Goal: Feedback & Contribution: Contribute content

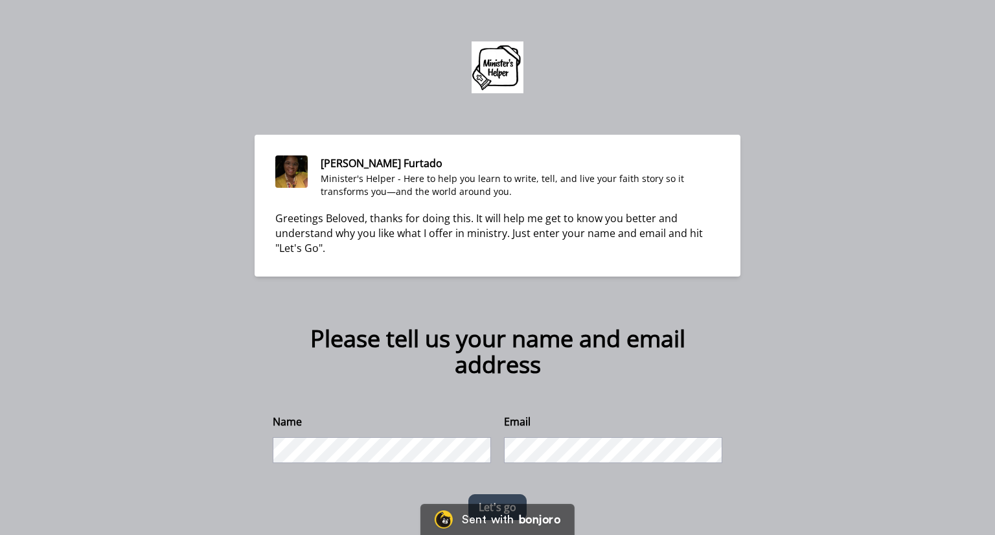
scroll to position [21, 0]
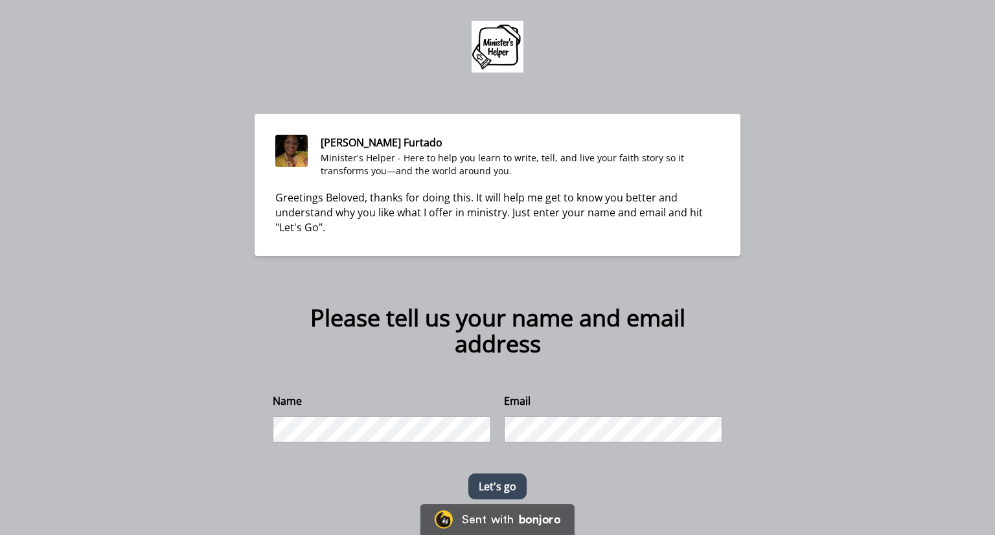
click at [492, 481] on button "Let's go" at bounding box center [497, 487] width 58 height 26
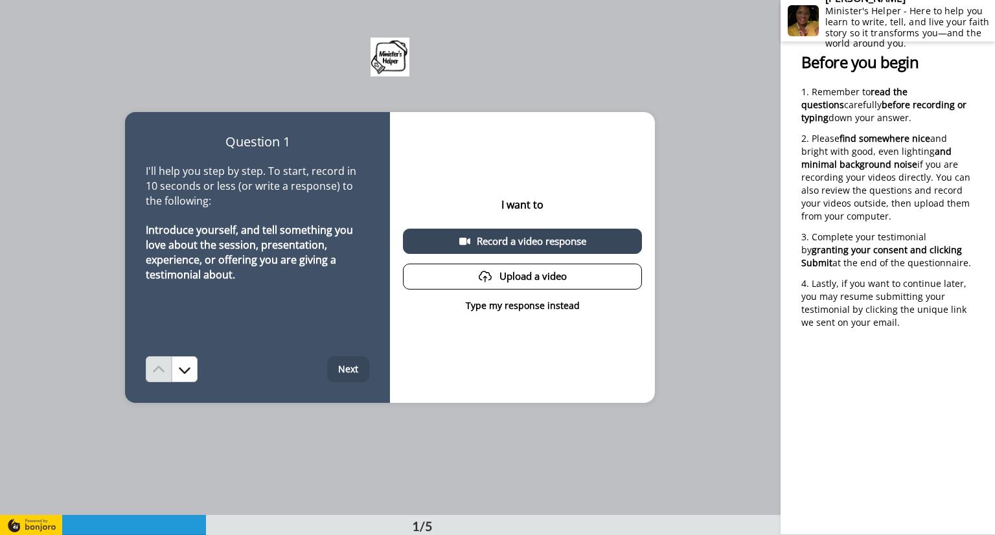
click at [539, 307] on p "Type my response instead" at bounding box center [523, 305] width 114 height 13
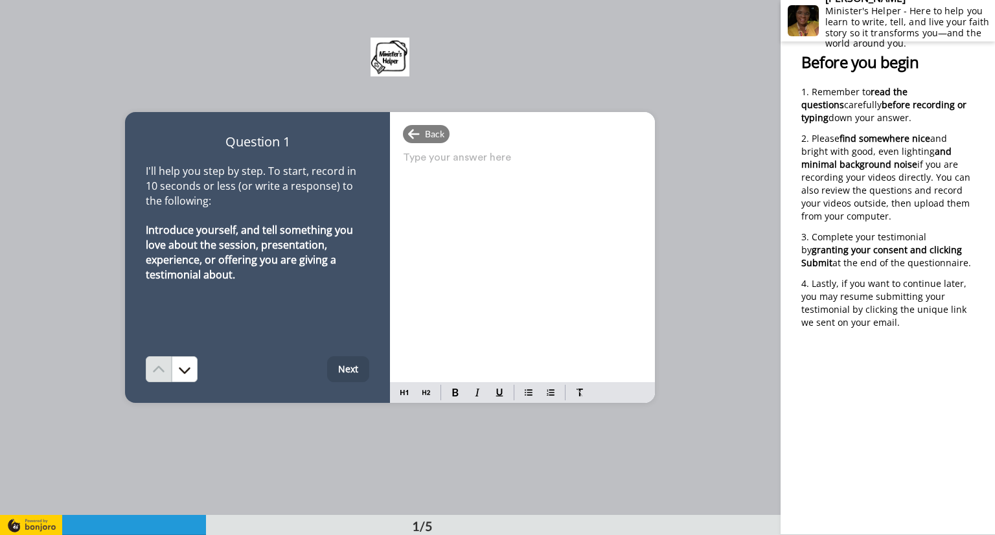
click at [415, 167] on p "Type your answer here ﻿" at bounding box center [522, 163] width 239 height 18
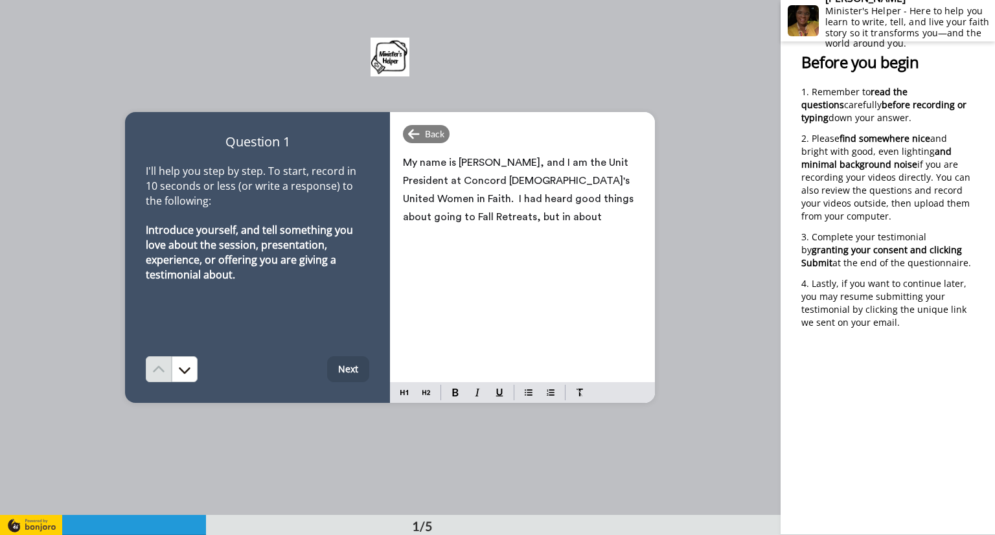
drag, startPoint x: 604, startPoint y: 213, endPoint x: 614, endPoint y: 206, distance: 12.6
click at [609, 211] on p "My name is [PERSON_NAME], and I am the Unit President at Concord [DEMOGRAPHIC_D…" at bounding box center [522, 190] width 239 height 73
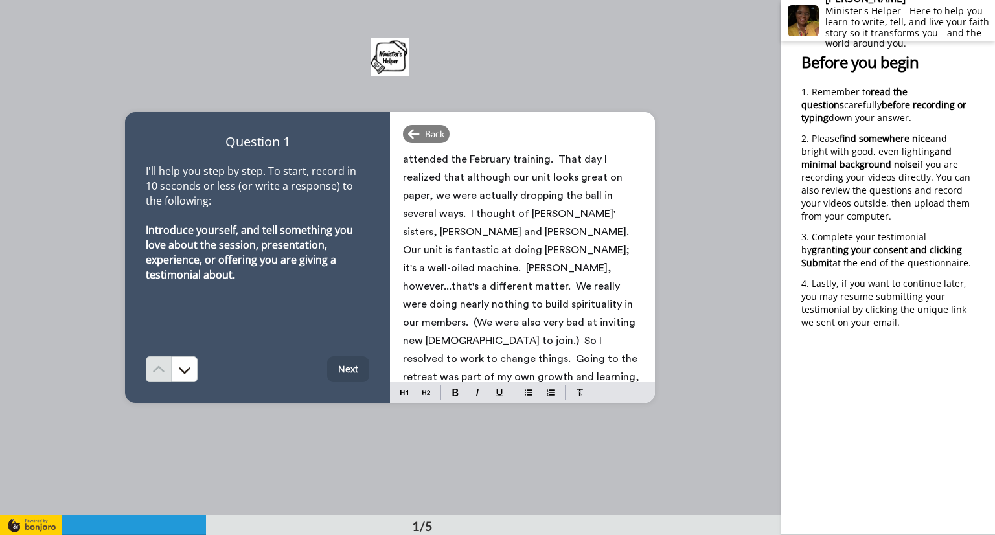
scroll to position [130, 0]
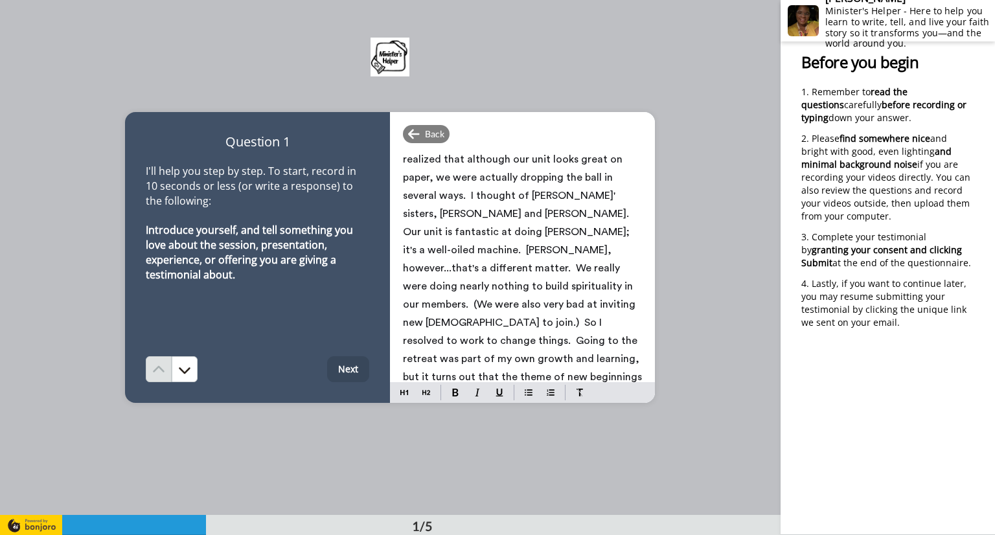
click at [624, 139] on div "Back" at bounding box center [522, 134] width 265 height 18
drag, startPoint x: 489, startPoint y: 288, endPoint x: 505, endPoint y: 286, distance: 16.4
click at [490, 288] on span "My name is [PERSON_NAME], and I am the Unit President at Concord [DEMOGRAPHIC_D…" at bounding box center [524, 222] width 242 height 391
click at [540, 286] on span "My name is [PERSON_NAME], and I am the Unit President at Concord [DEMOGRAPHIC_D…" at bounding box center [524, 222] width 242 height 391
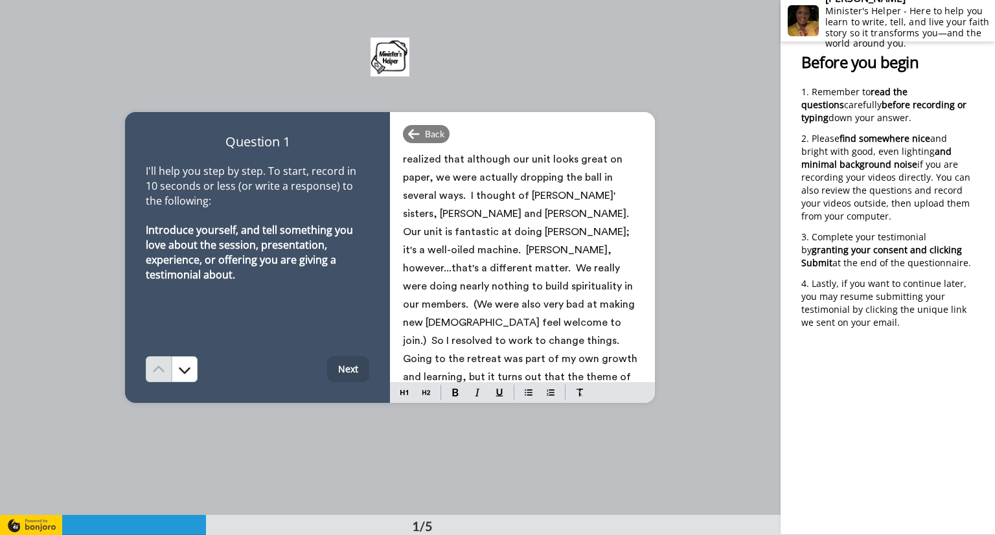
scroll to position [139, 0]
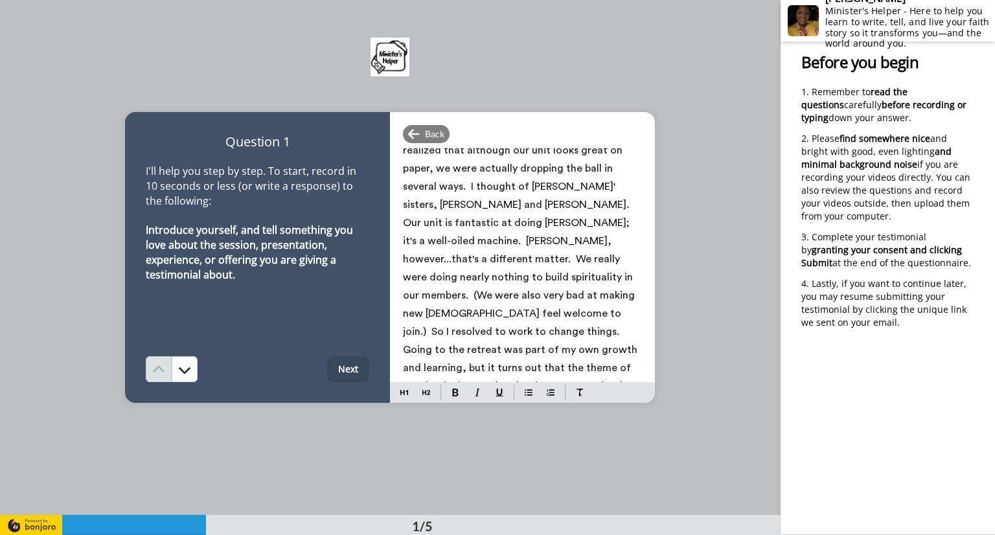
click at [460, 312] on span "My name is [PERSON_NAME], and I am the Unit President at Concord [DEMOGRAPHIC_D…" at bounding box center [521, 213] width 237 height 391
click at [511, 368] on span "My name is [PERSON_NAME], and I am the Unit President at Concord [DEMOGRAPHIC_D…" at bounding box center [522, 213] width 238 height 391
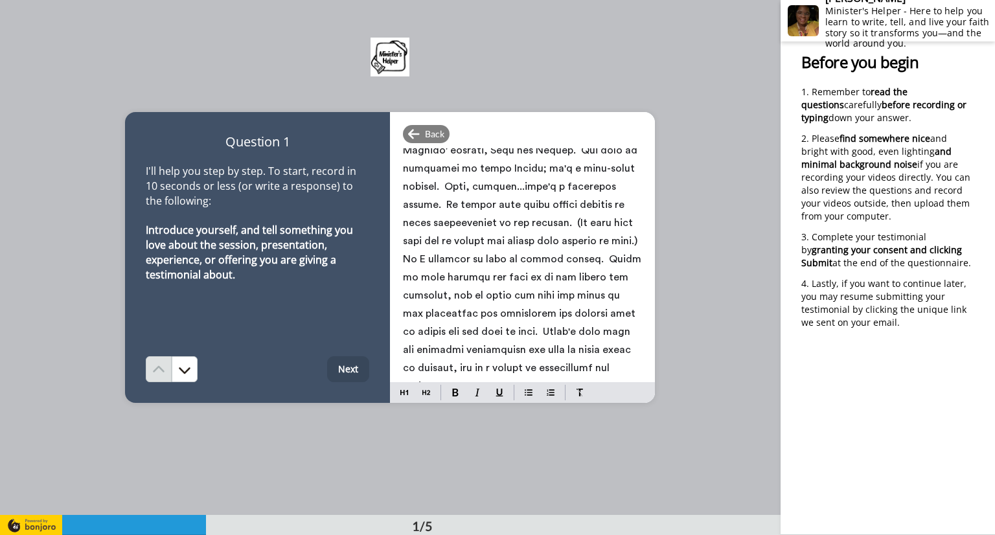
scroll to position [185, 0]
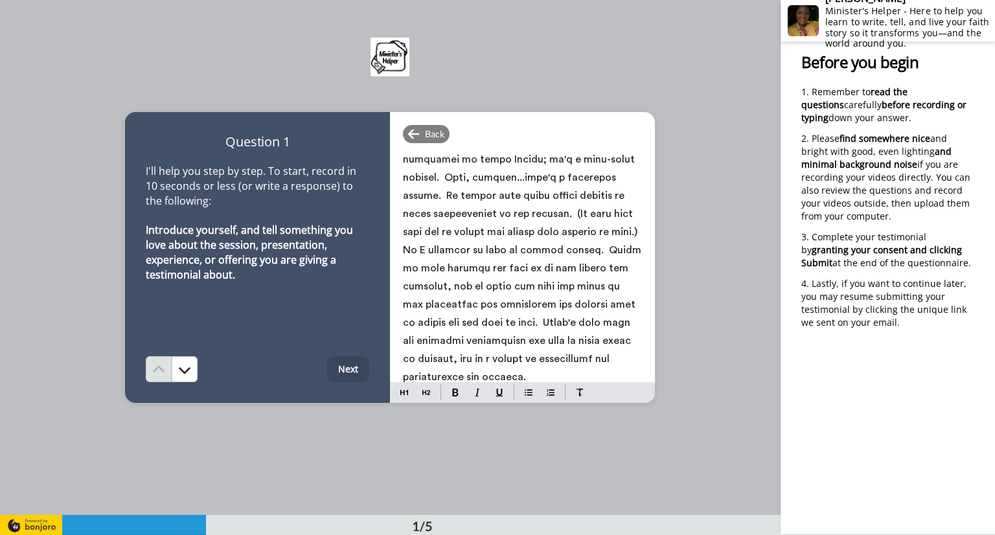
click at [516, 284] on span at bounding box center [524, 178] width 242 height 410
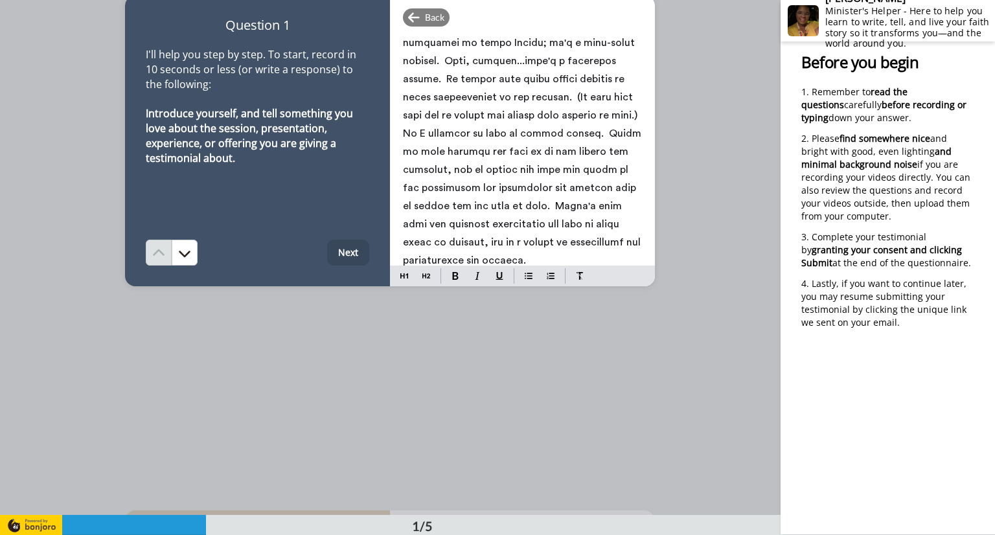
scroll to position [130, 0]
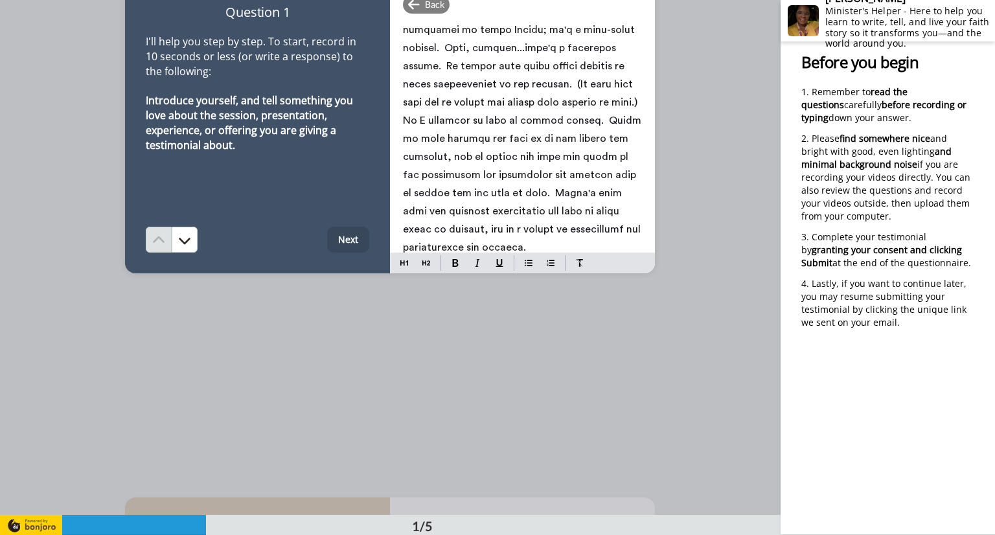
drag, startPoint x: 521, startPoint y: 244, endPoint x: 533, endPoint y: 242, distance: 11.8
click at [522, 244] on p at bounding box center [522, 47] width 239 height 417
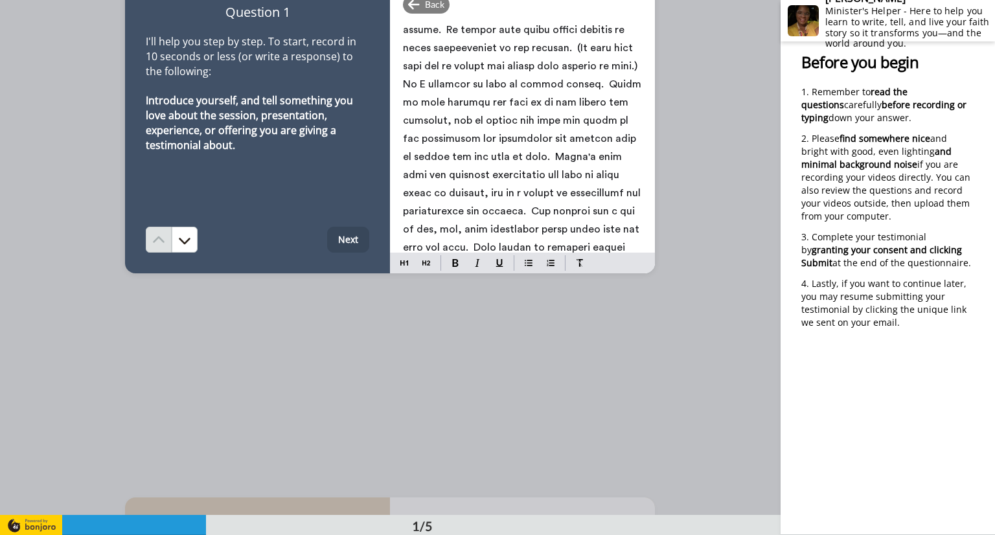
scroll to position [239, 0]
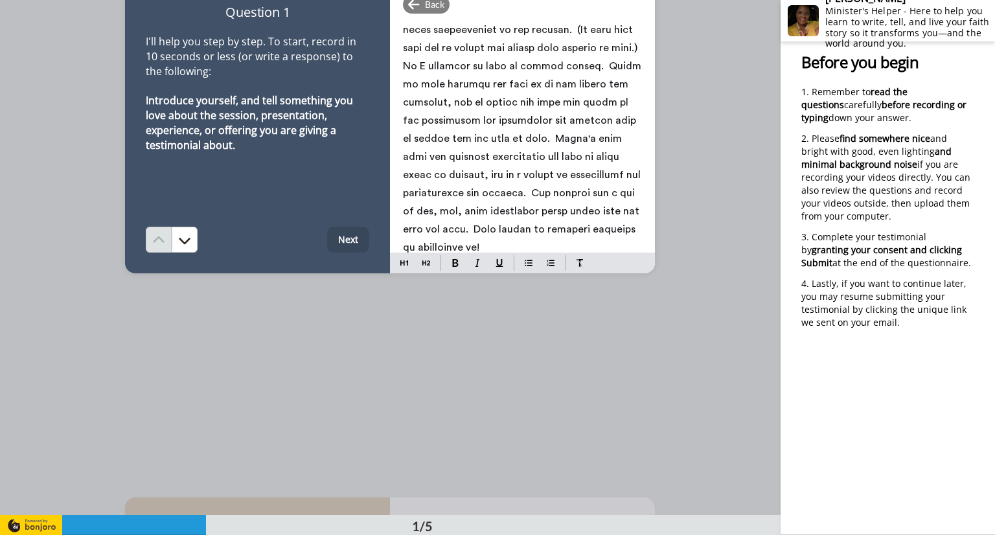
click at [347, 234] on button "Next" at bounding box center [348, 240] width 42 height 26
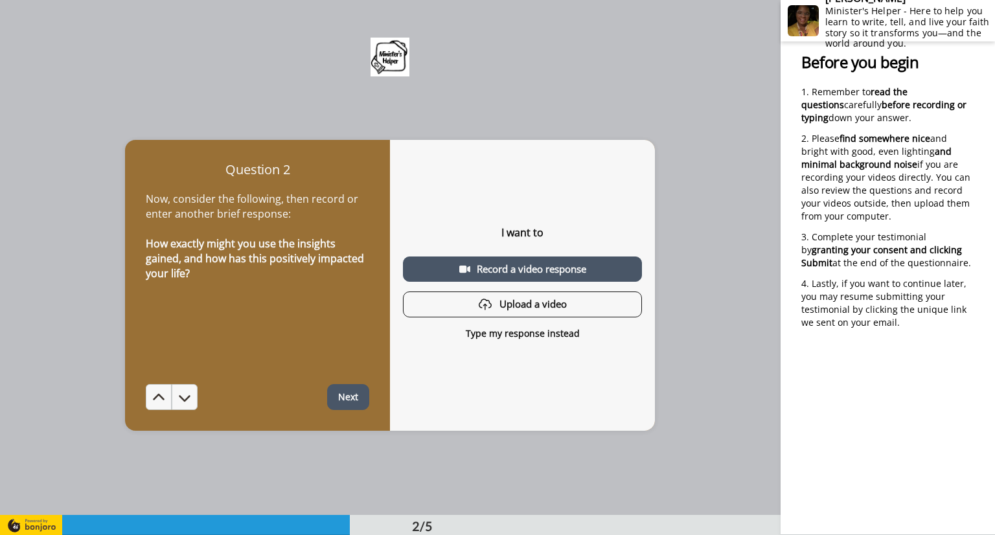
scroll to position [515, 0]
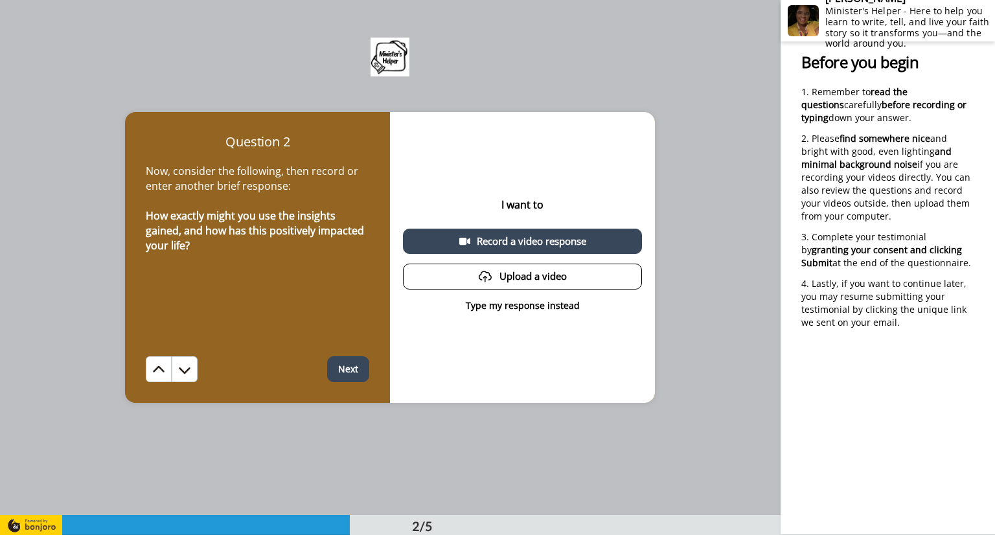
click at [341, 369] on button "Next" at bounding box center [348, 369] width 42 height 26
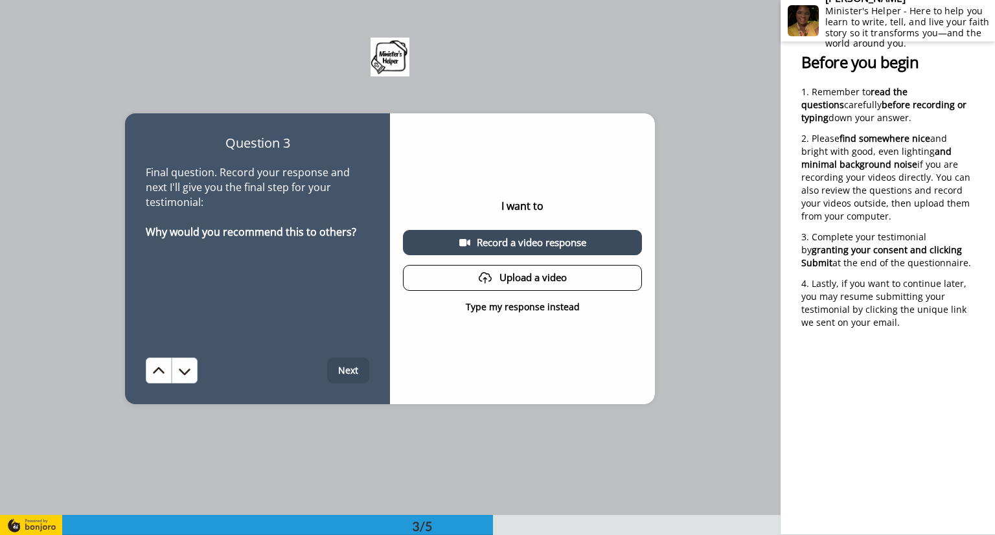
scroll to position [1030, 0]
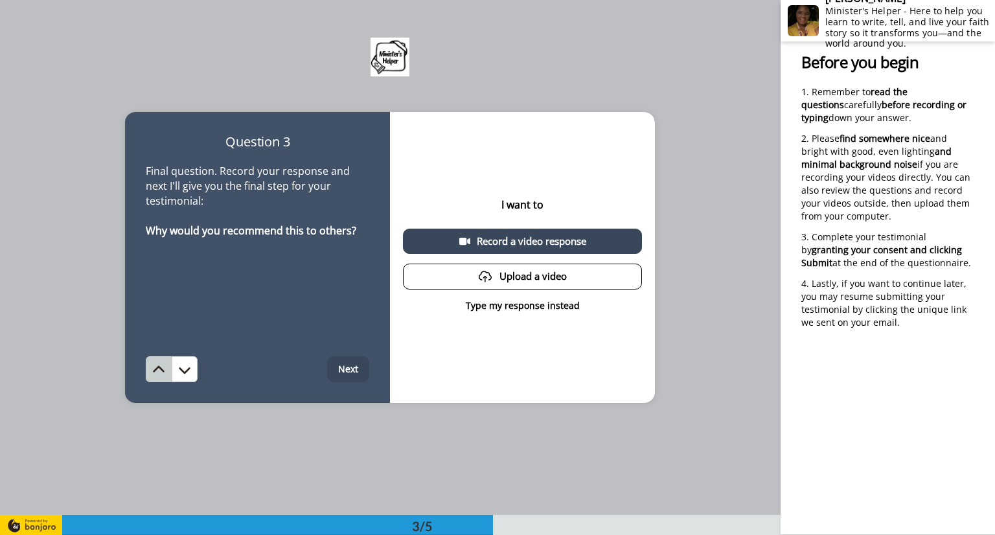
click at [152, 364] on icon at bounding box center [158, 370] width 13 height 13
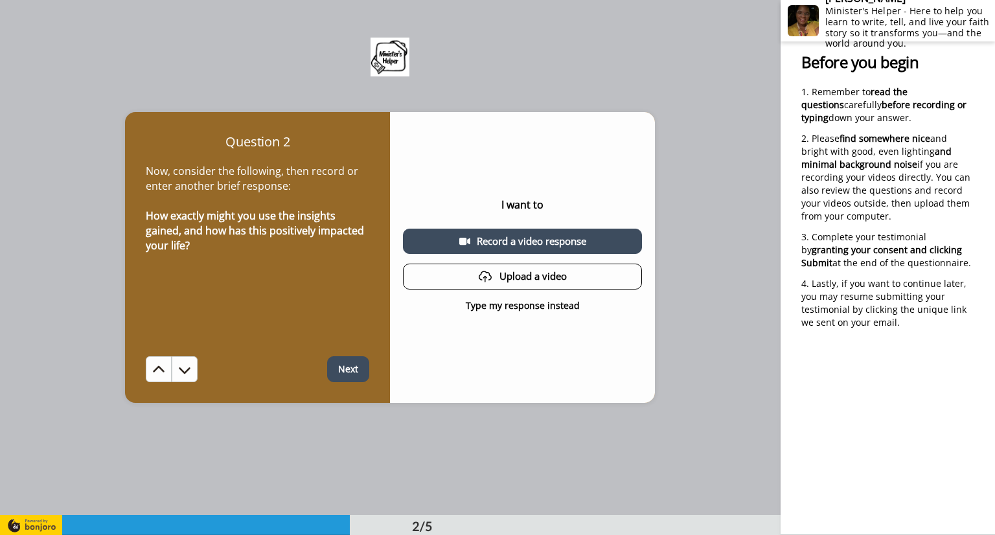
scroll to position [515, 0]
click at [518, 306] on p "Type my response instead" at bounding box center [523, 305] width 114 height 13
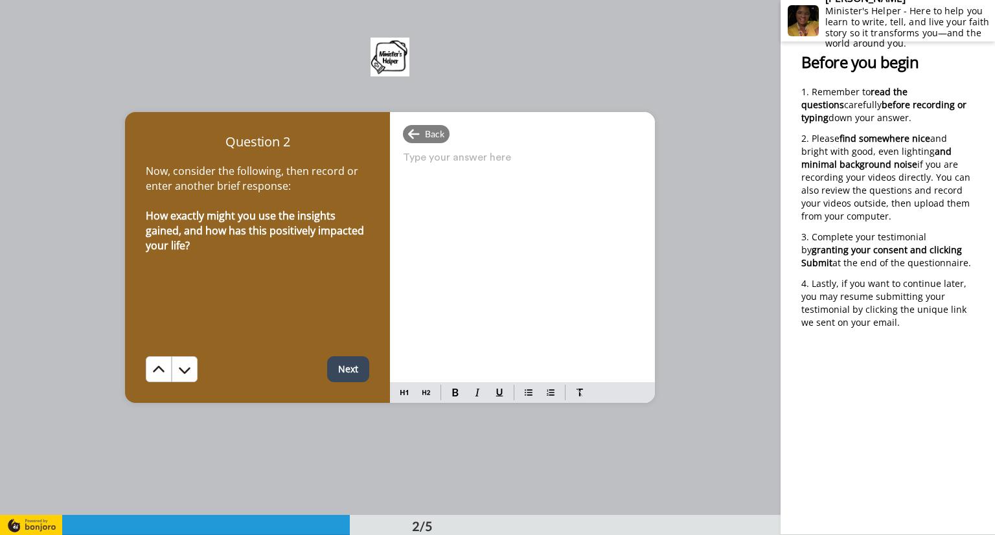
click at [403, 155] on p "Type your answer here ﻿" at bounding box center [522, 163] width 239 height 18
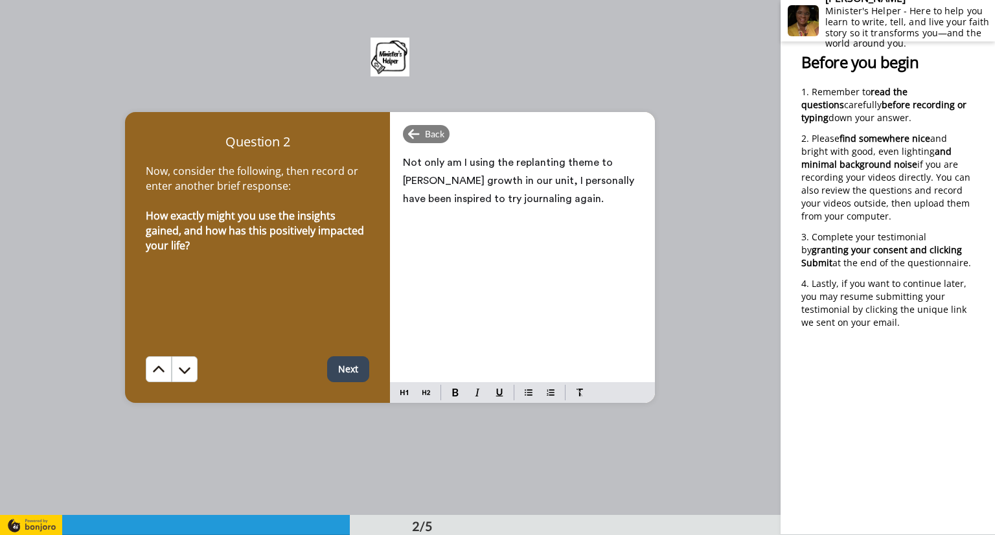
click at [343, 371] on button "Next" at bounding box center [348, 369] width 42 height 26
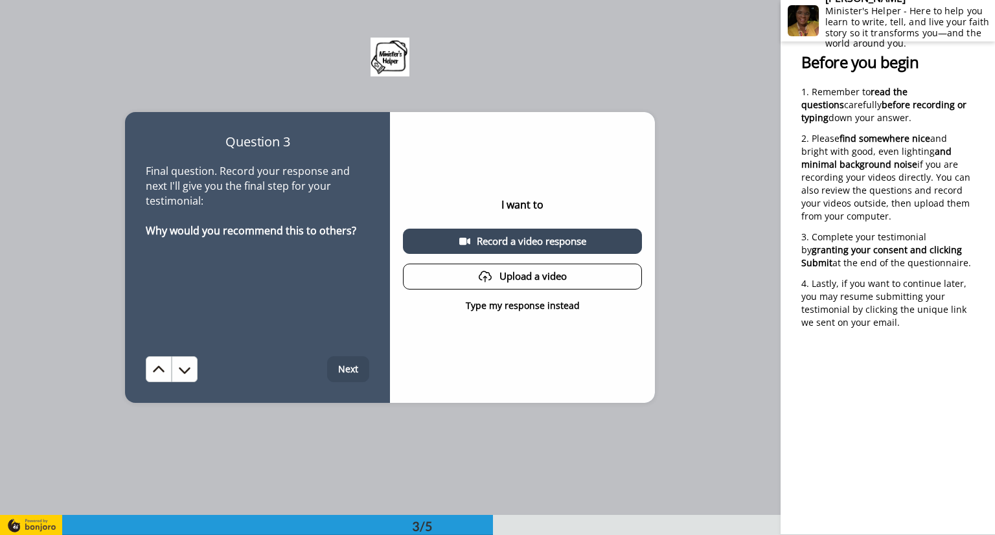
scroll to position [1030, 0]
click at [519, 300] on p "Type my response instead" at bounding box center [523, 305] width 114 height 13
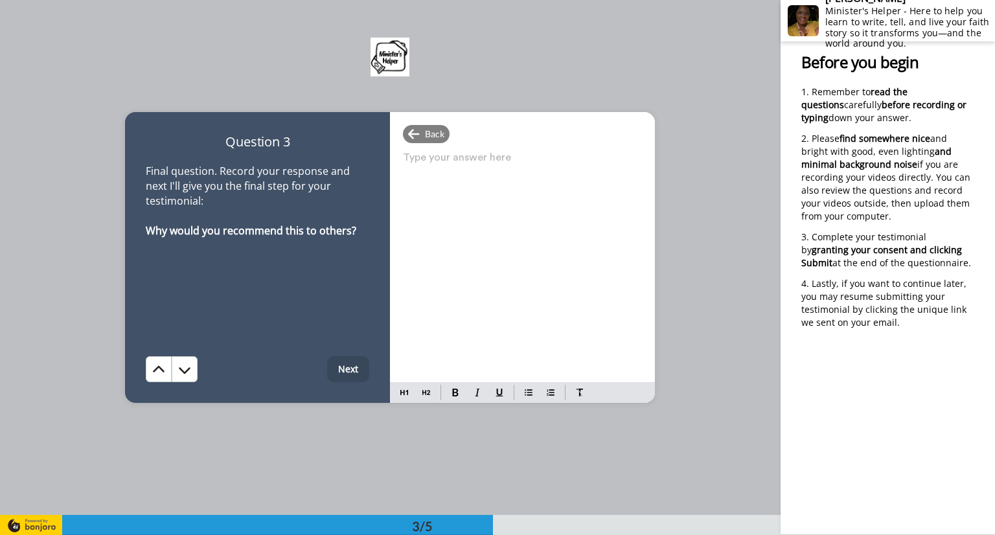
click at [444, 161] on p "Type your answer here ﻿" at bounding box center [522, 163] width 239 height 18
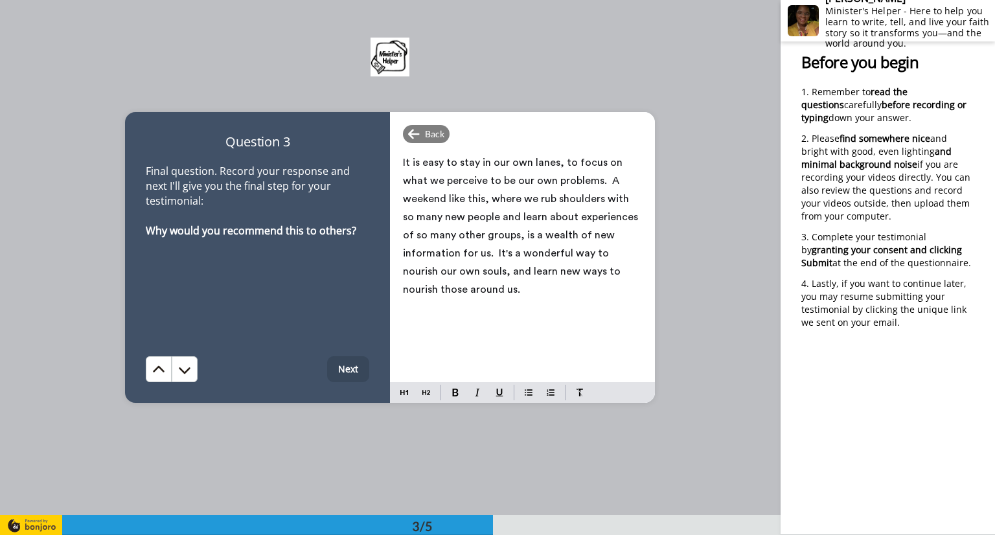
click at [519, 272] on span "It is easy to stay in our own lanes, to focus on what we perceive to be our own…" at bounding box center [522, 225] width 238 height 137
click at [545, 268] on span "It is easy to stay in our own lanes, to focus on what we perceive to be our own…" at bounding box center [522, 225] width 238 height 137
click at [342, 366] on button "Next" at bounding box center [348, 369] width 42 height 26
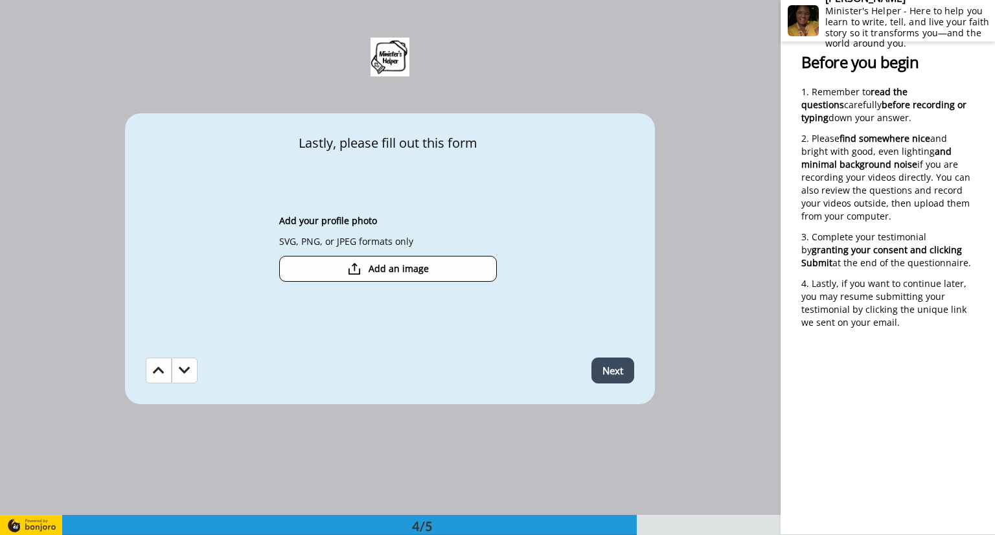
scroll to position [1545, 0]
click at [351, 267] on div at bounding box center [354, 269] width 13 height 12
click at [385, 268] on div "IMG_4940.JPG" at bounding box center [379, 268] width 200 height 23
click at [385, 269] on div "IMG_4940.JPG" at bounding box center [379, 268] width 200 height 23
click at [292, 266] on icon at bounding box center [294, 268] width 9 height 9
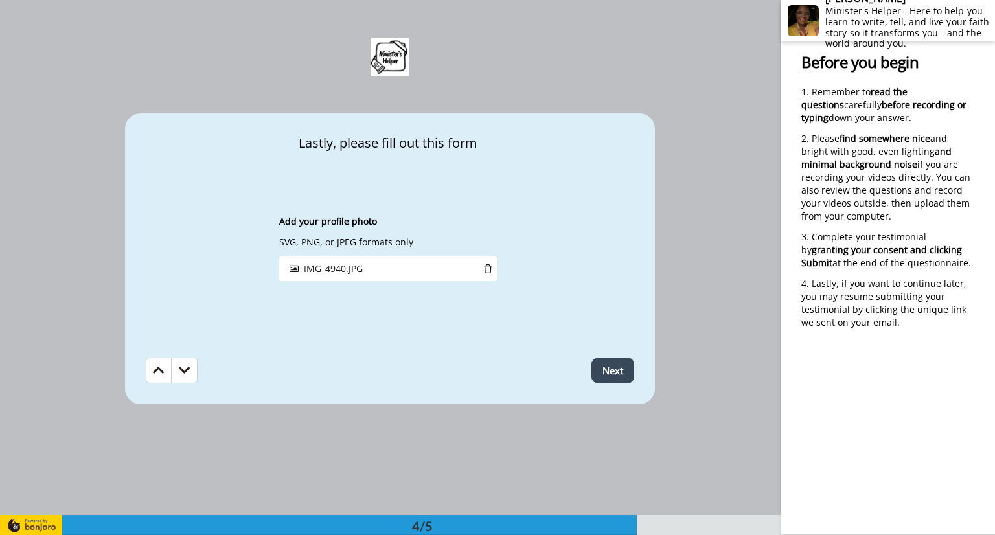
click at [605, 365] on button "Next" at bounding box center [613, 371] width 43 height 26
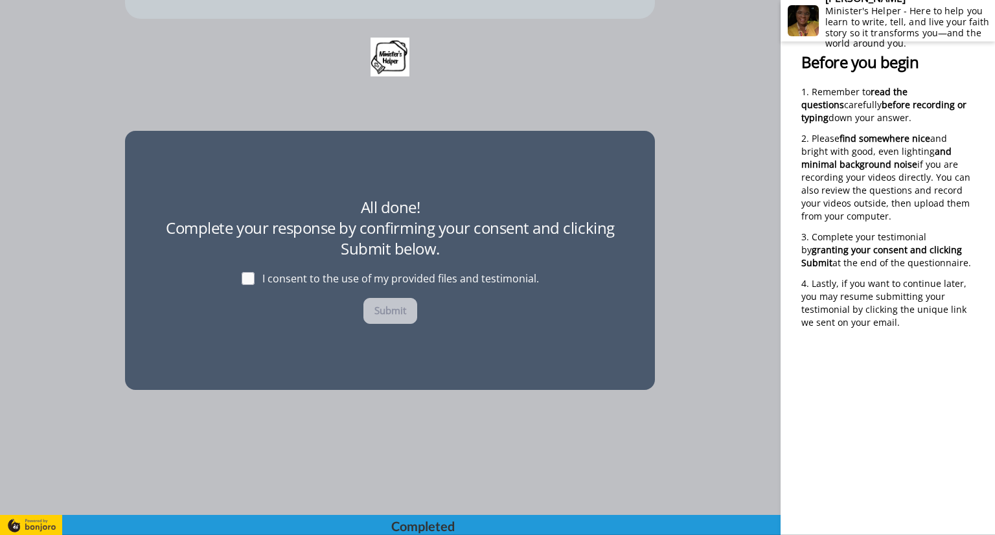
scroll to position [1932, 0]
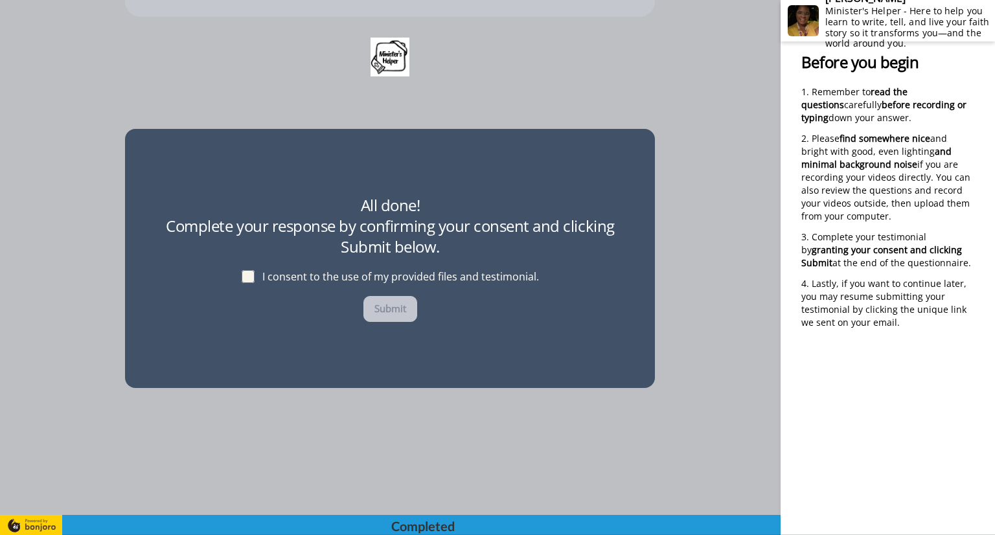
click at [242, 275] on span at bounding box center [248, 276] width 13 height 13
click at [391, 306] on button "Submit" at bounding box center [391, 309] width 54 height 26
